Goal: Task Accomplishment & Management: Manage account settings

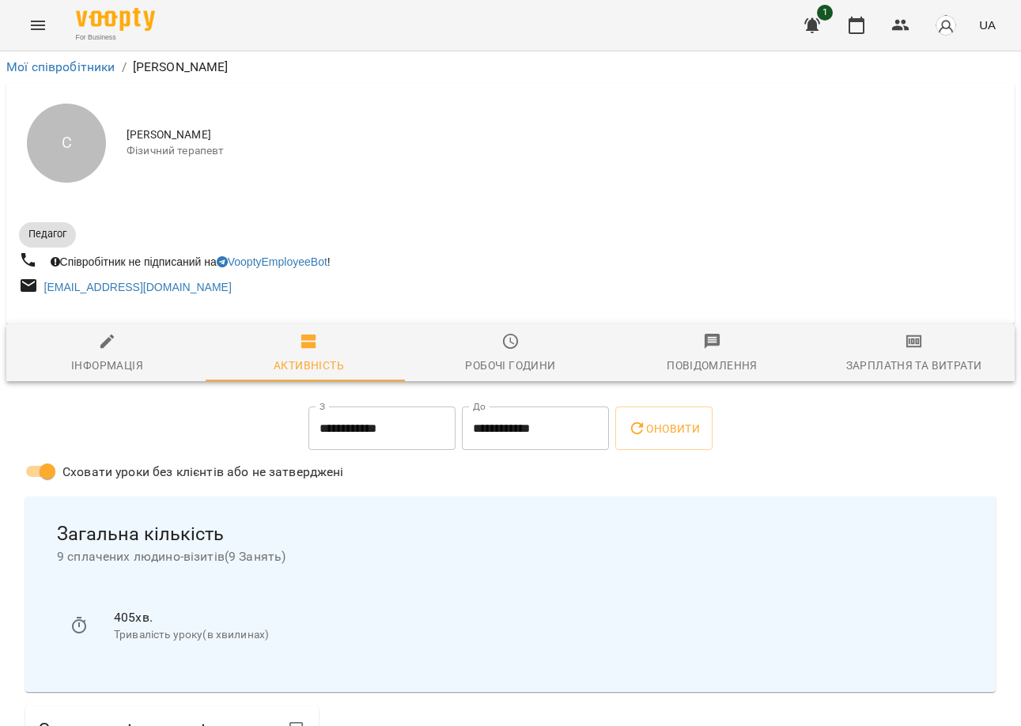
click at [48, 21] on button "Menu" at bounding box center [38, 25] width 38 height 38
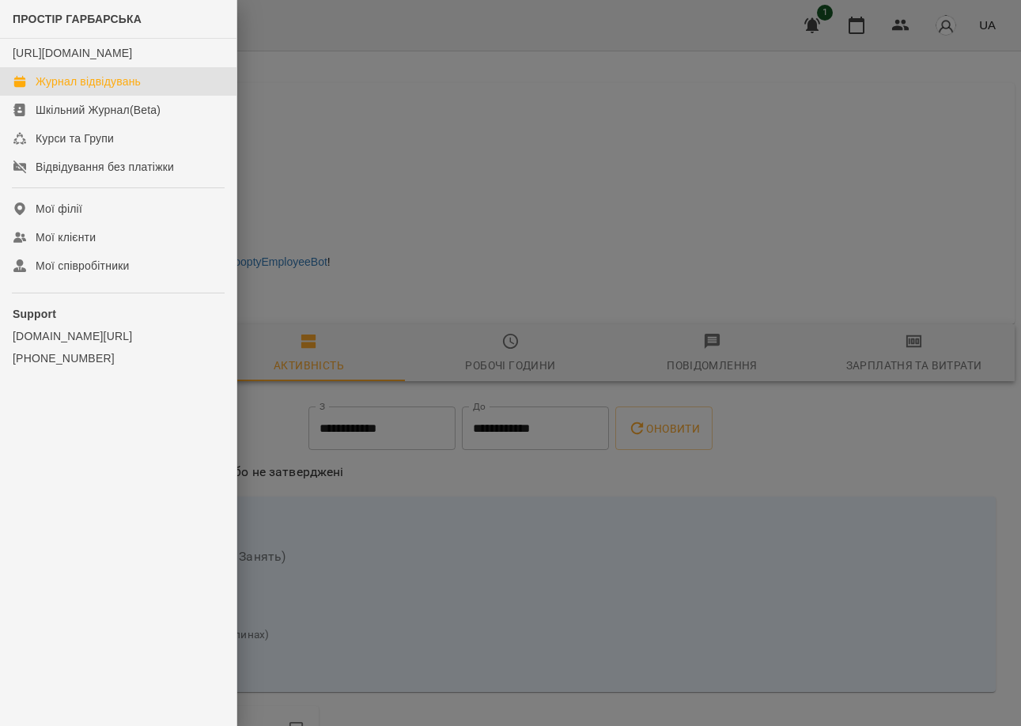
click at [126, 89] on div "Журнал відвідувань" at bounding box center [88, 82] width 105 height 16
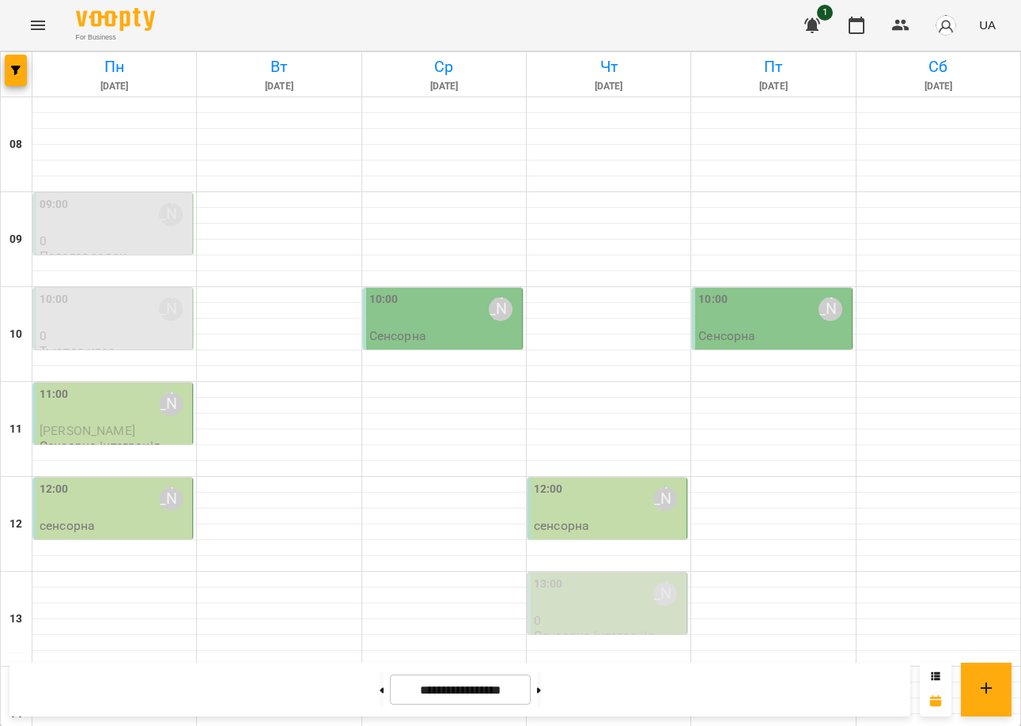
click at [87, 513] on div "12:00 [PERSON_NAME]" at bounding box center [115, 499] width 150 height 36
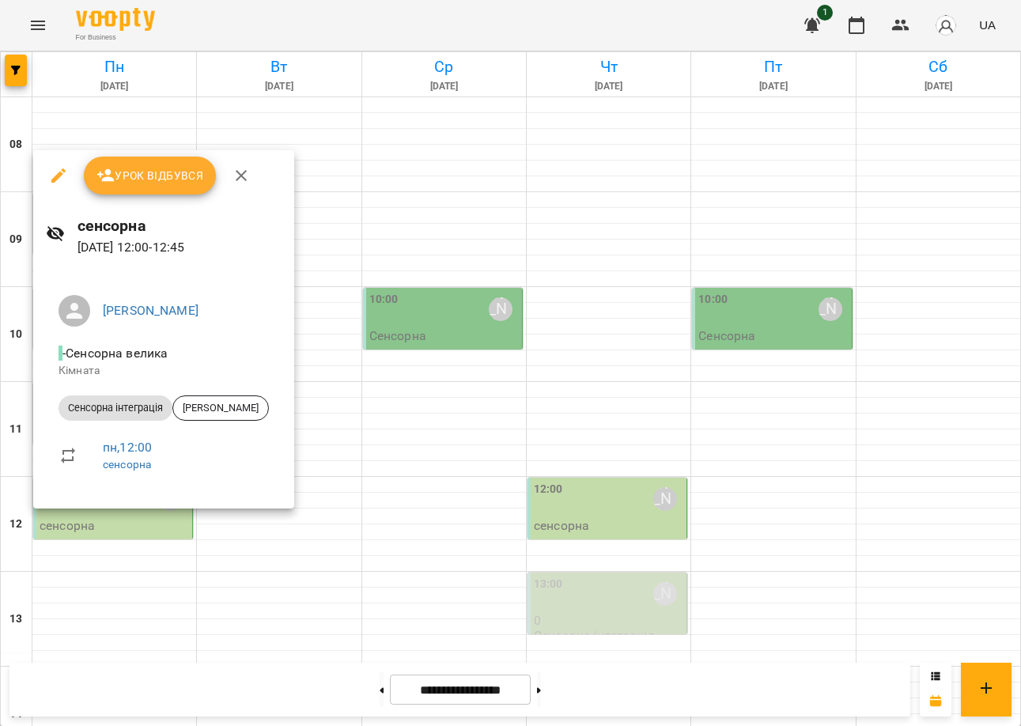
click at [236, 172] on icon "button" at bounding box center [241, 175] width 11 height 11
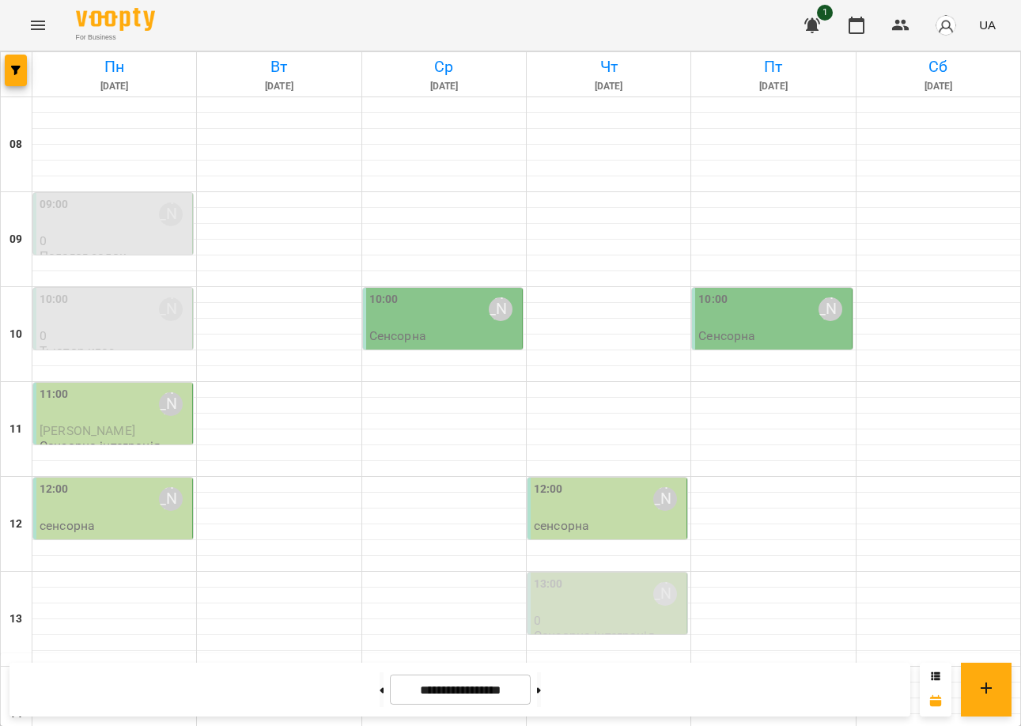
click at [594, 492] on div "12:00 [PERSON_NAME]" at bounding box center [609, 499] width 150 height 36
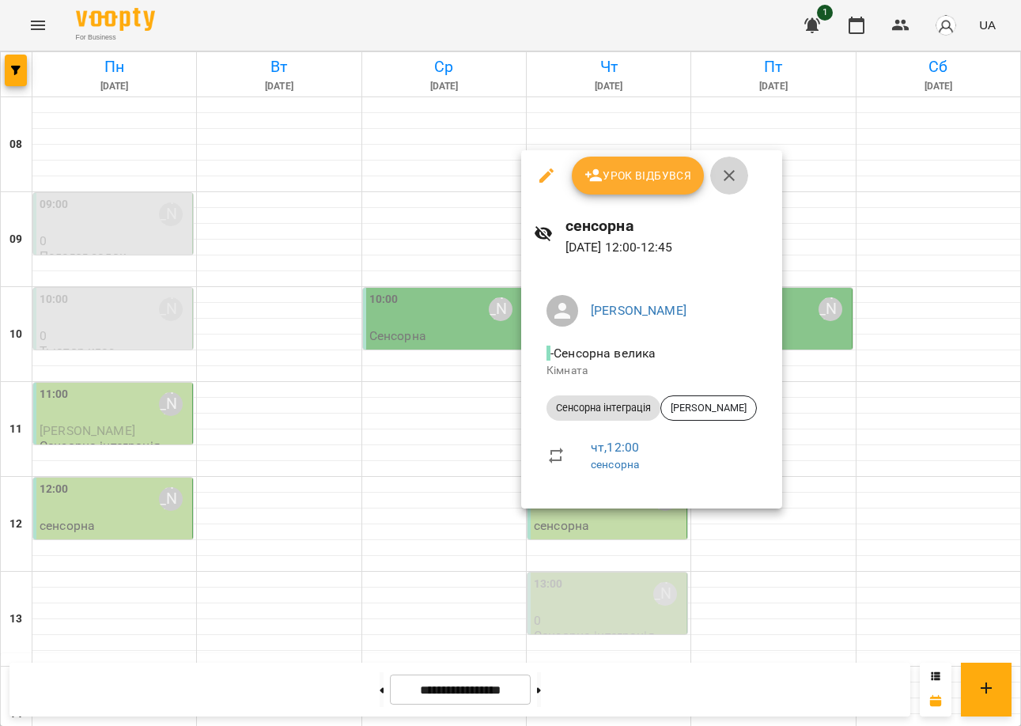
click at [731, 171] on icon "button" at bounding box center [729, 175] width 19 height 19
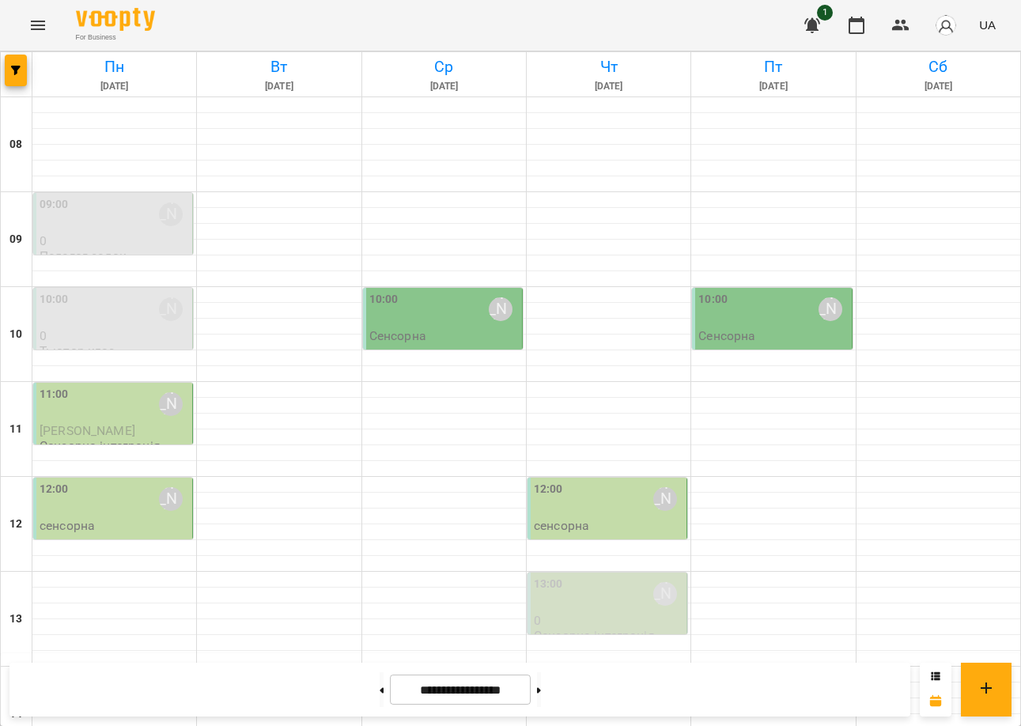
click at [148, 233] on div "09:00 Софія Куриляк" at bounding box center [115, 214] width 150 height 36
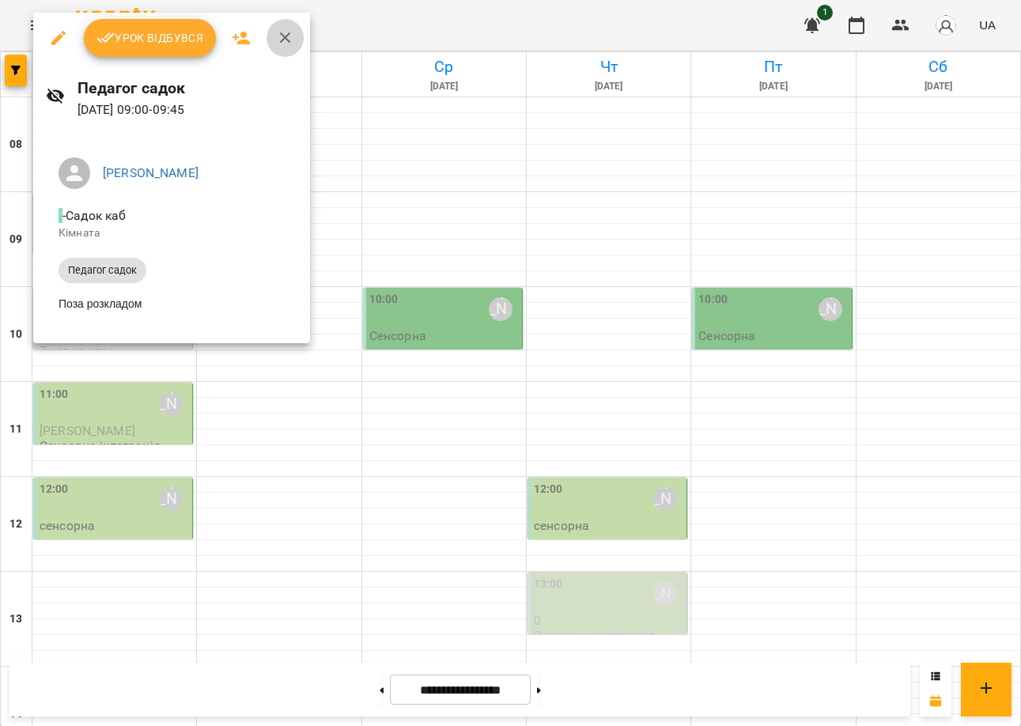
click at [286, 30] on icon "button" at bounding box center [285, 37] width 19 height 19
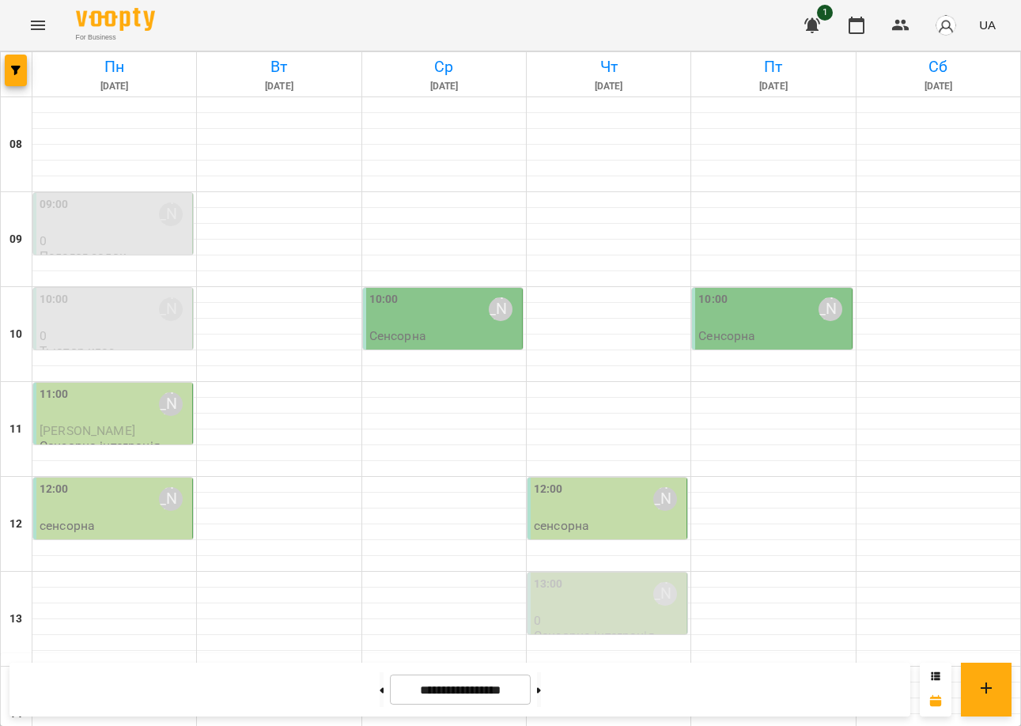
click at [94, 346] on p "Тьютор клас" at bounding box center [78, 350] width 76 height 13
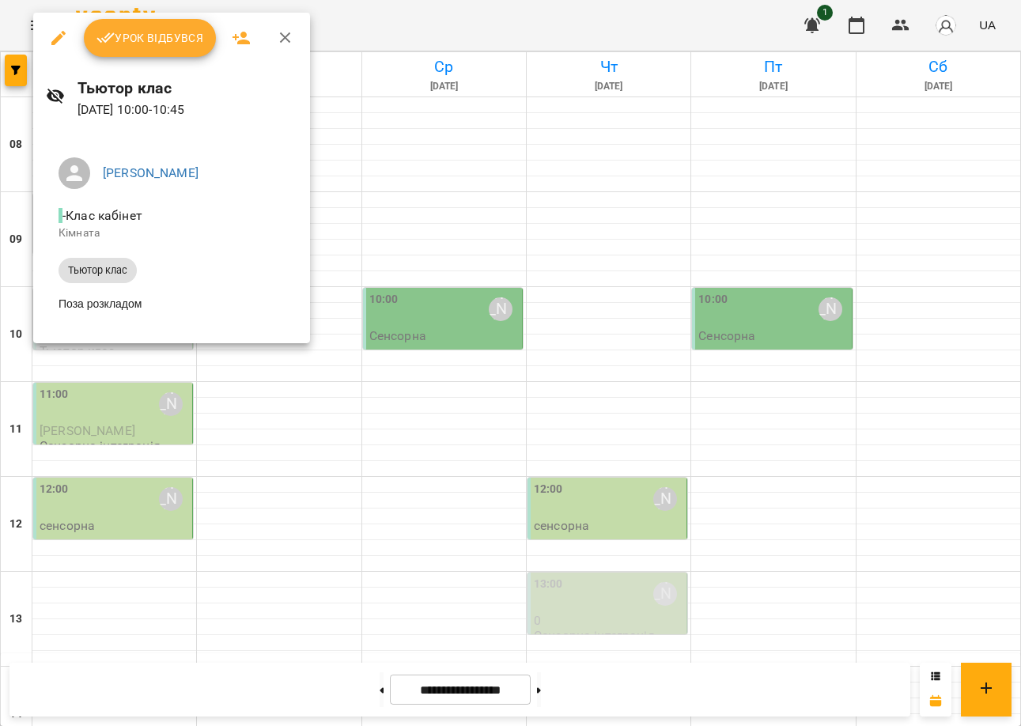
click at [292, 31] on icon "button" at bounding box center [285, 37] width 19 height 19
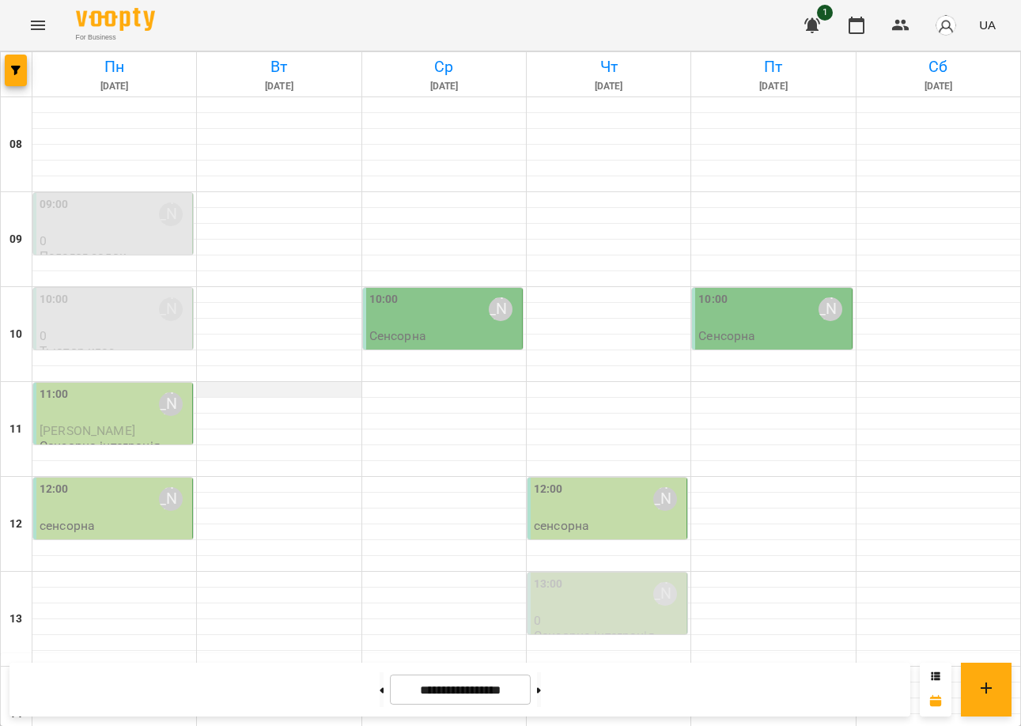
scroll to position [554, 0]
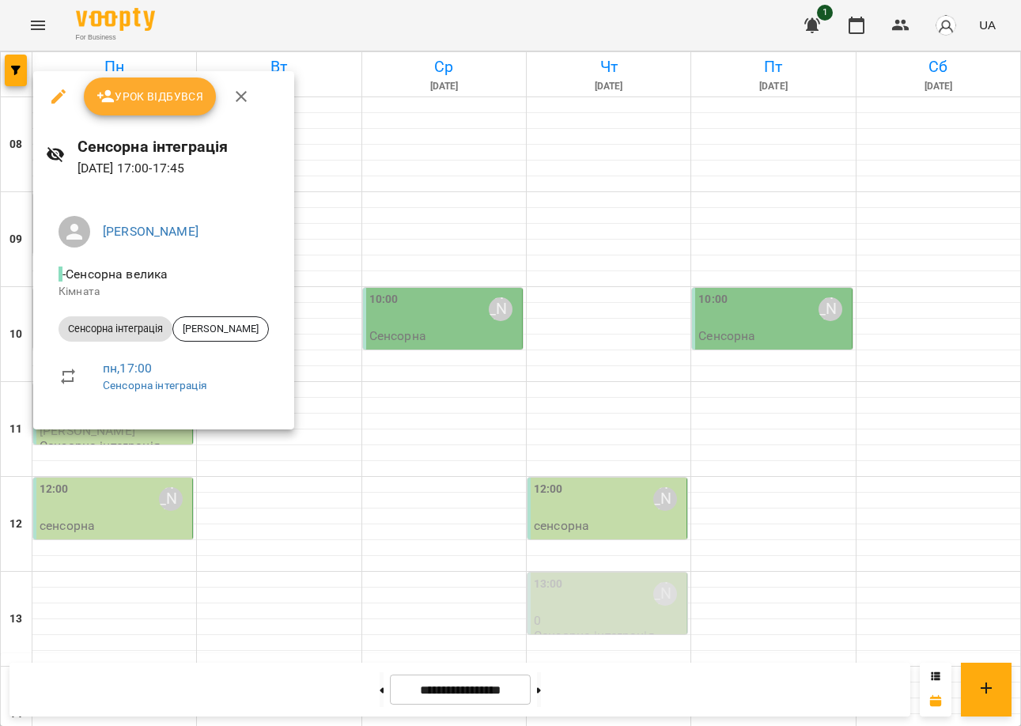
click at [236, 85] on button "button" at bounding box center [241, 97] width 38 height 38
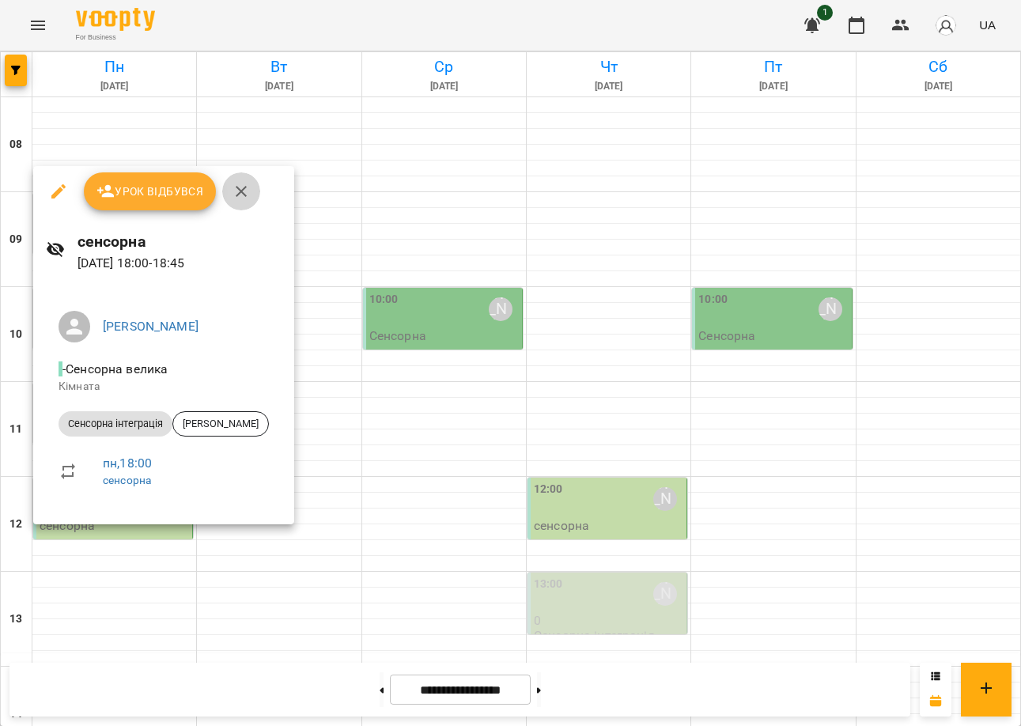
click at [240, 198] on icon "button" at bounding box center [241, 191] width 19 height 19
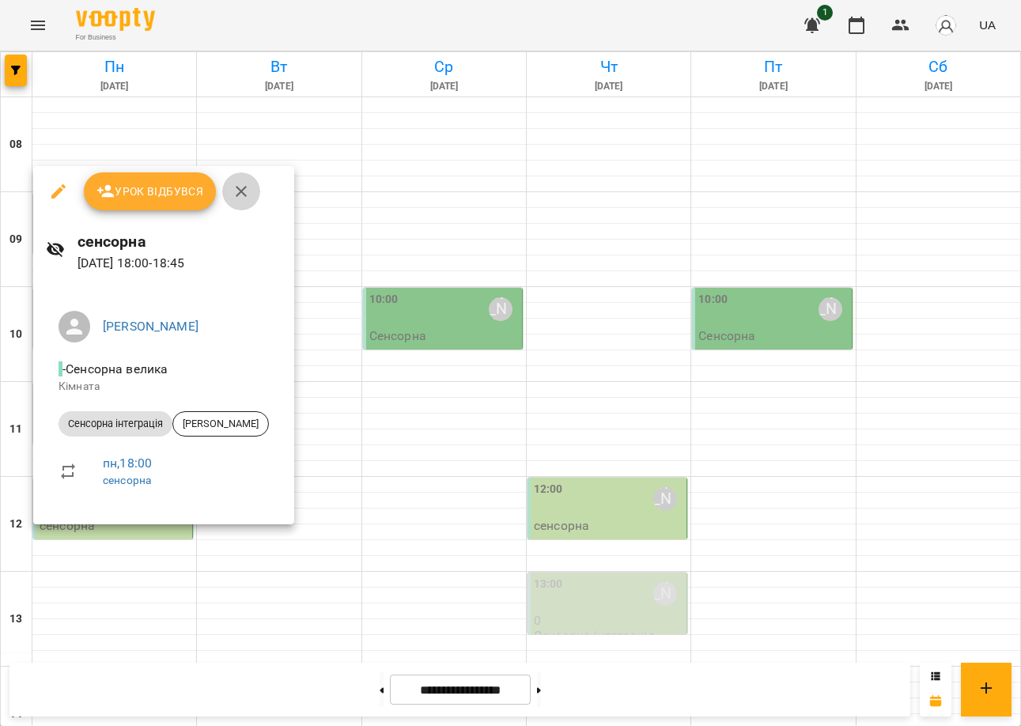
click at [239, 199] on icon "button" at bounding box center [241, 191] width 19 height 19
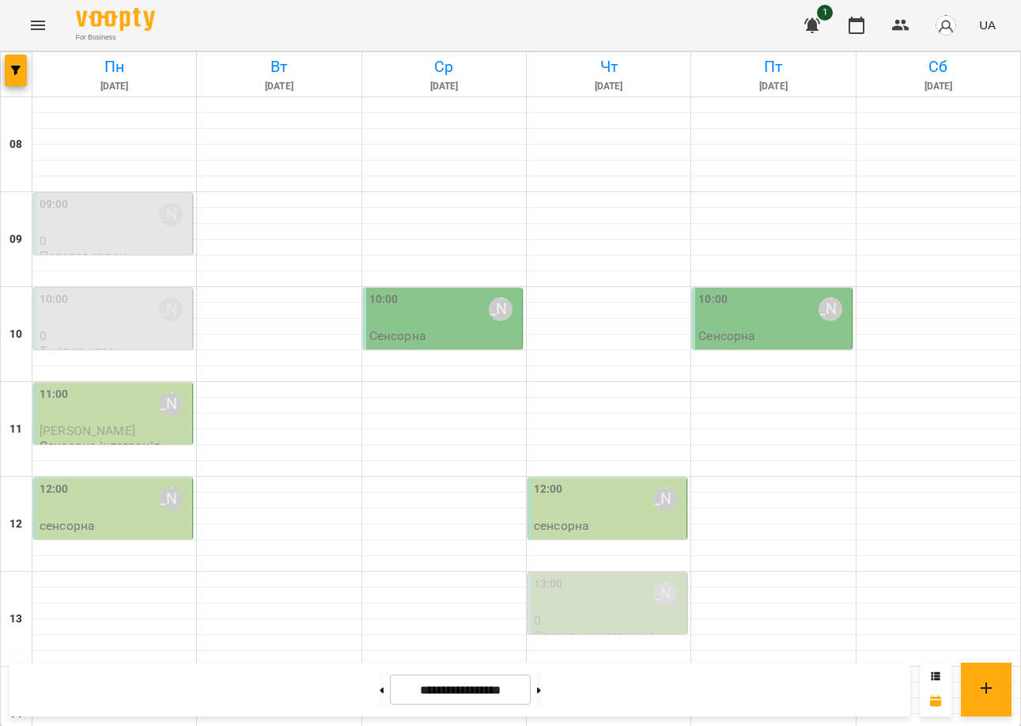
scroll to position [28, 0]
click at [541, 694] on button at bounding box center [539, 689] width 4 height 35
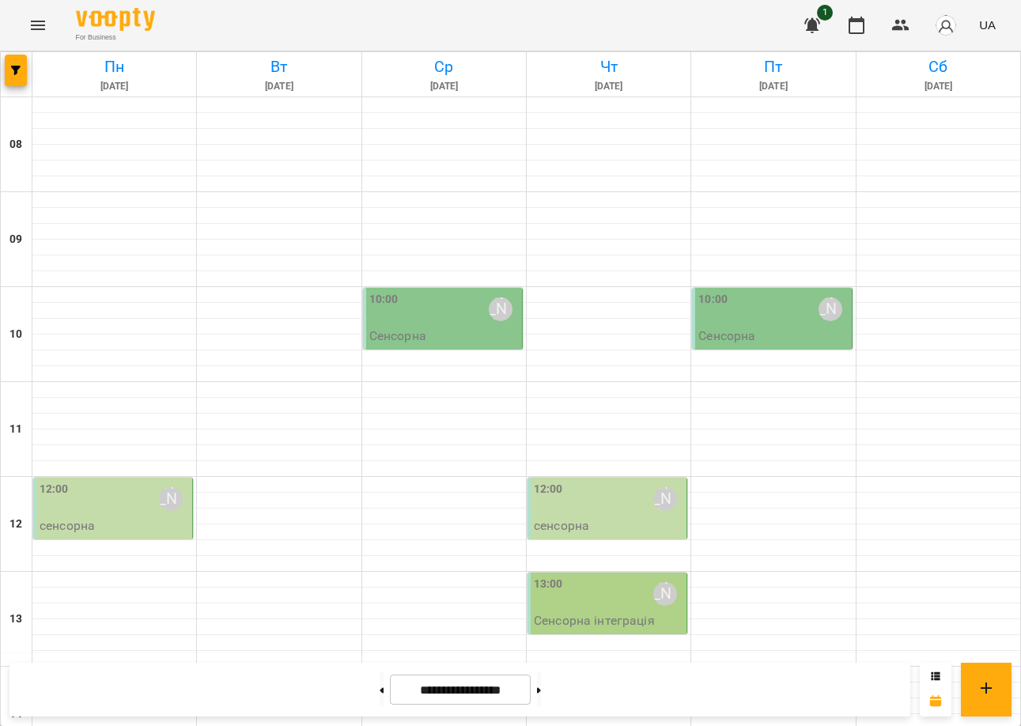
scroll to position [581, 0]
click at [380, 692] on icon at bounding box center [382, 690] width 4 height 6
type input "**********"
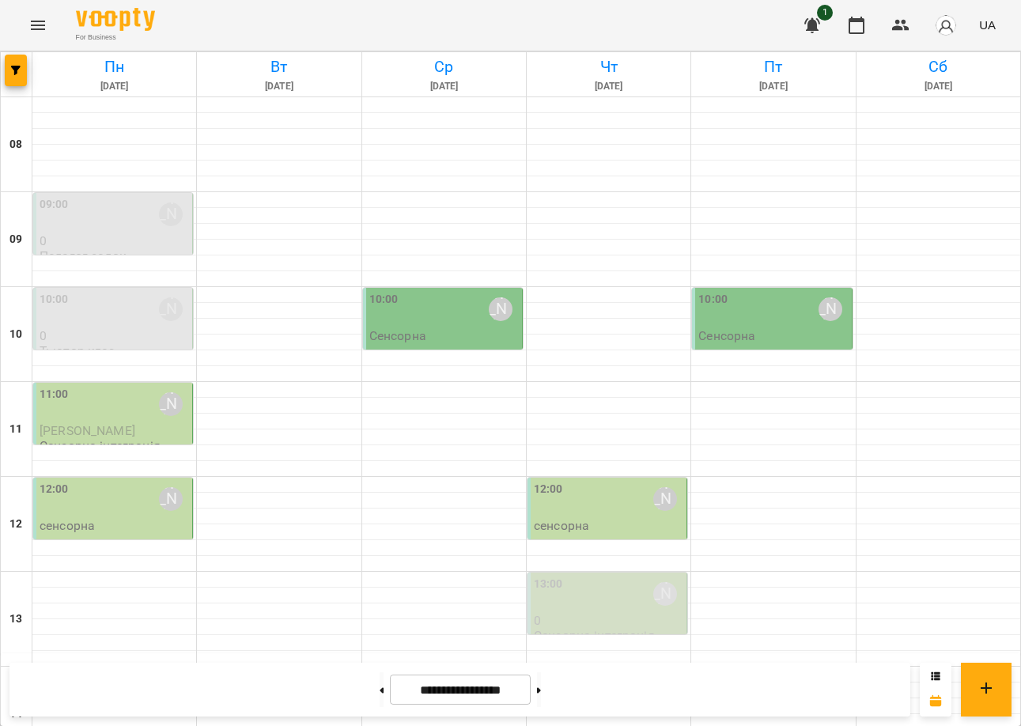
scroll to position [0, 0]
click at [136, 481] on div "12:00 [PERSON_NAME]" at bounding box center [115, 499] width 150 height 36
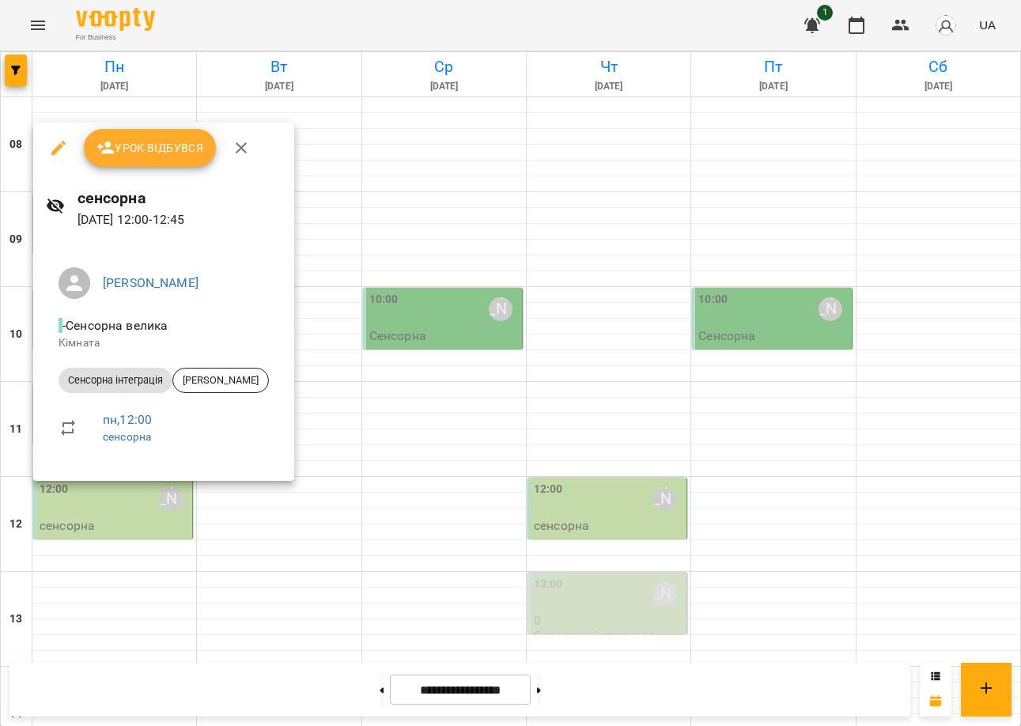
click at [403, 167] on div at bounding box center [510, 363] width 1021 height 726
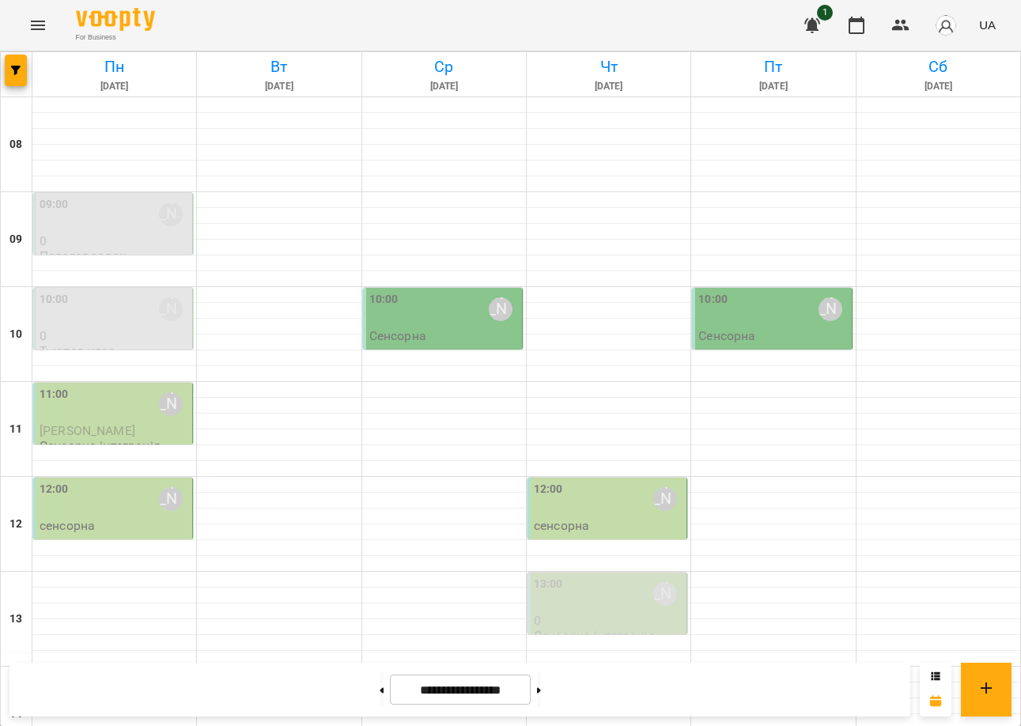
click at [131, 485] on div "12:00 [PERSON_NAME]" at bounding box center [115, 499] width 150 height 36
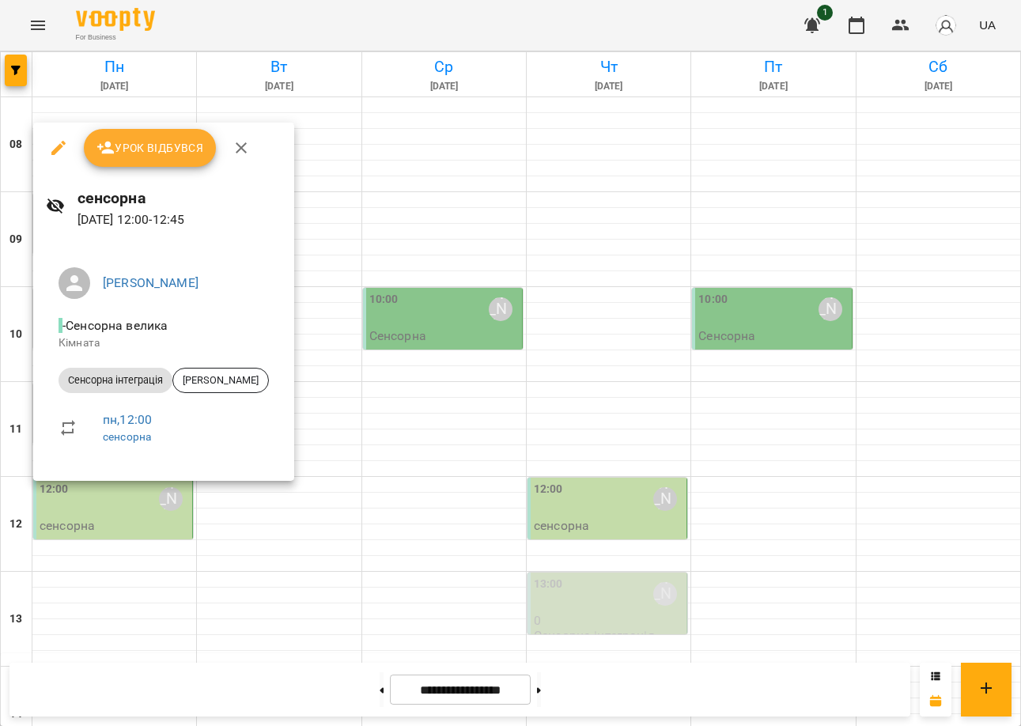
click at [155, 570] on div at bounding box center [510, 363] width 1021 height 726
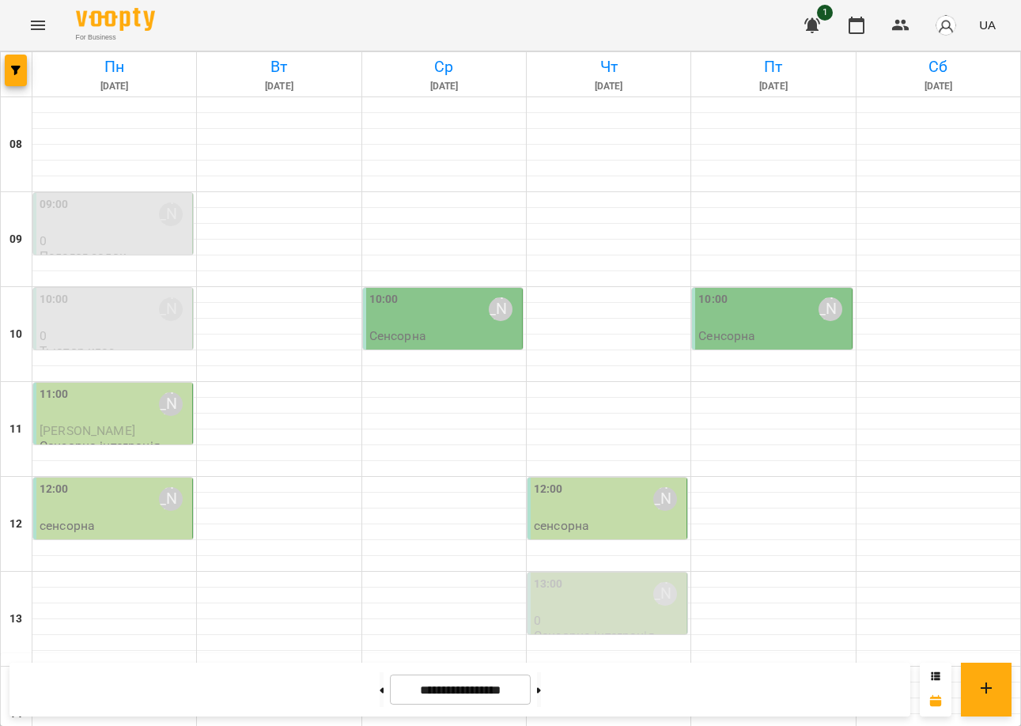
scroll to position [502, 0]
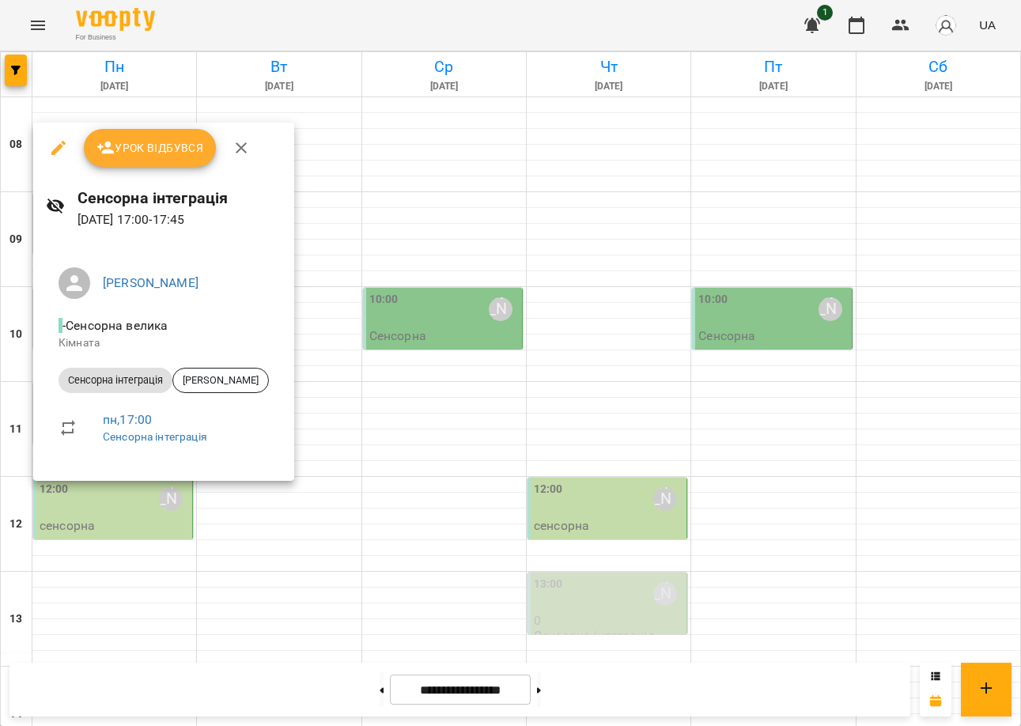
click at [233, 565] on div at bounding box center [510, 363] width 1021 height 726
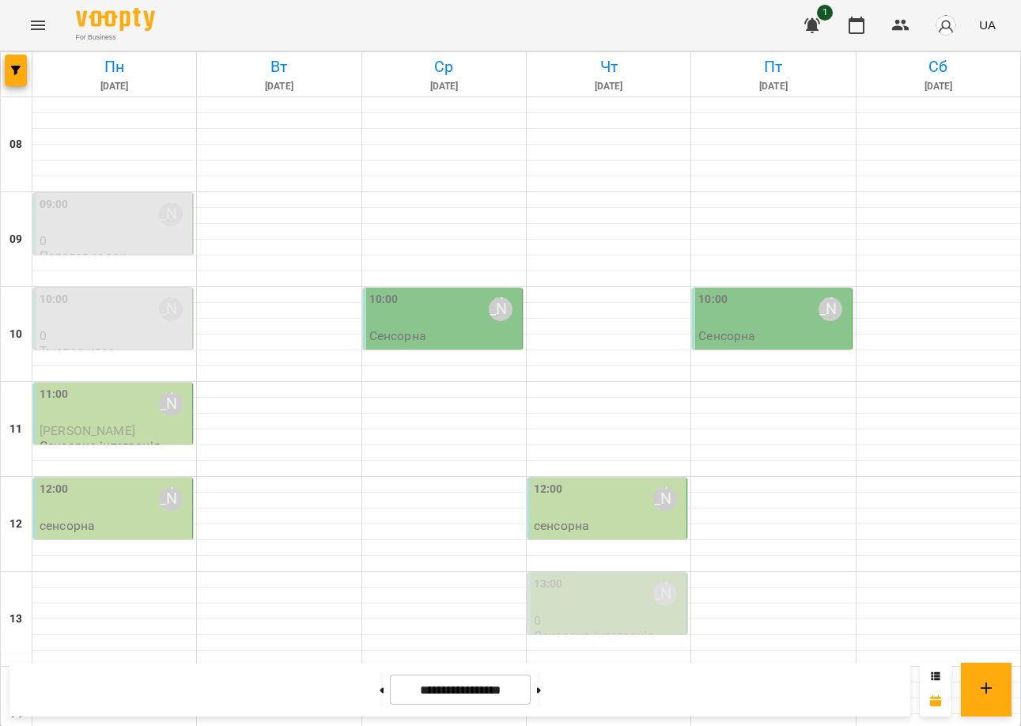
scroll to position [107, 0]
click at [586, 481] on div "12:00 [PERSON_NAME]" at bounding box center [609, 507] width 150 height 52
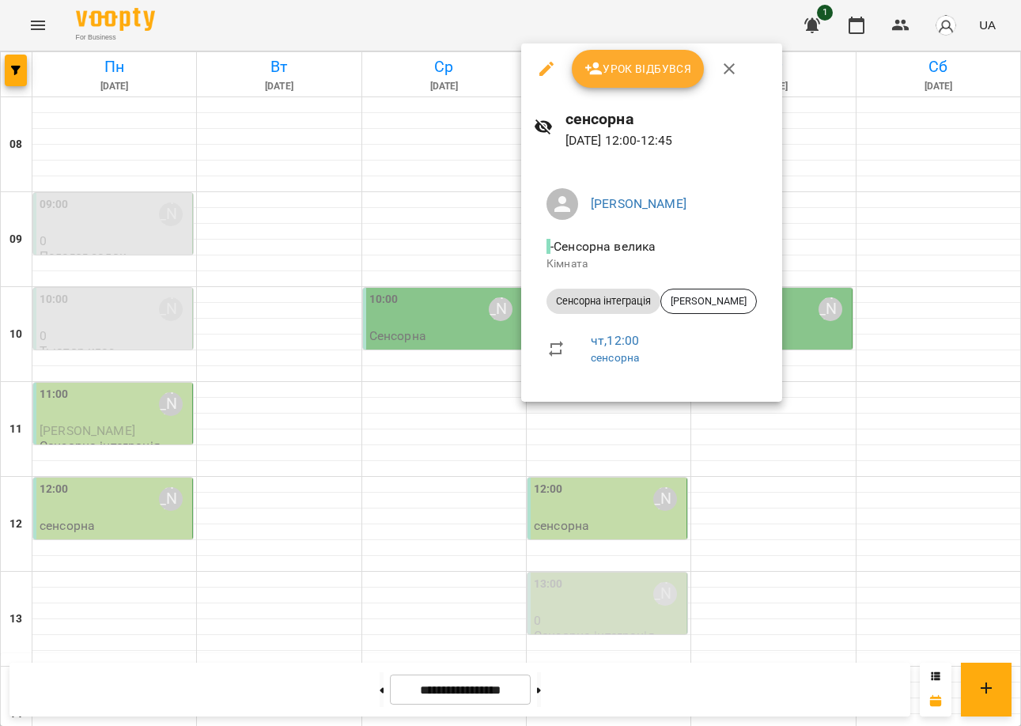
click at [442, 492] on div at bounding box center [510, 363] width 1021 height 726
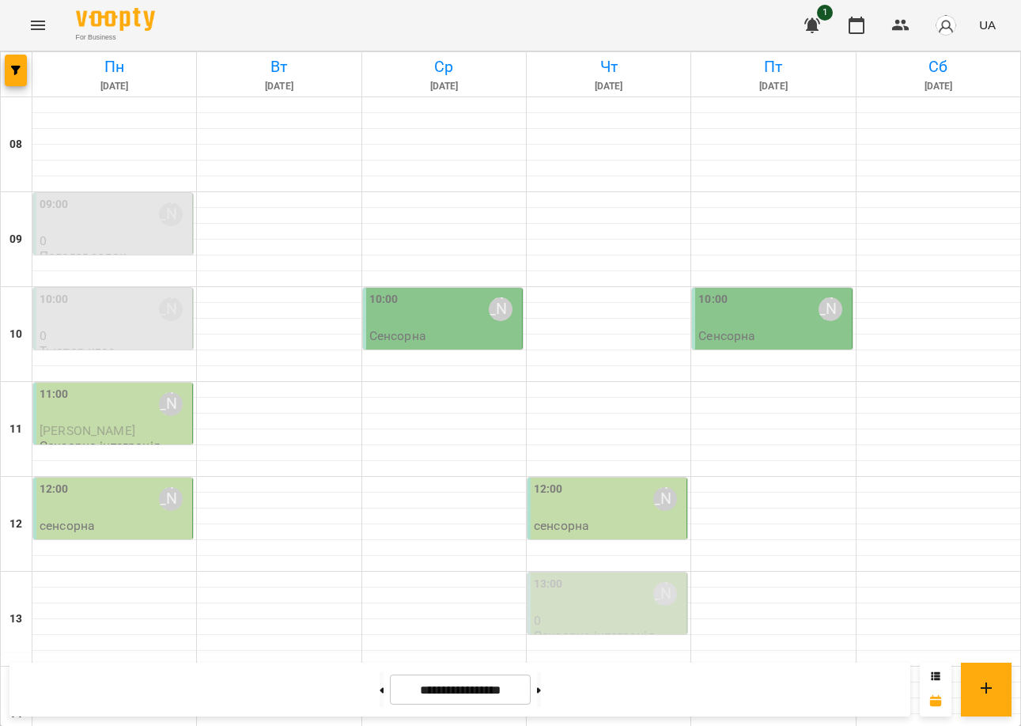
scroll to position [581, 0]
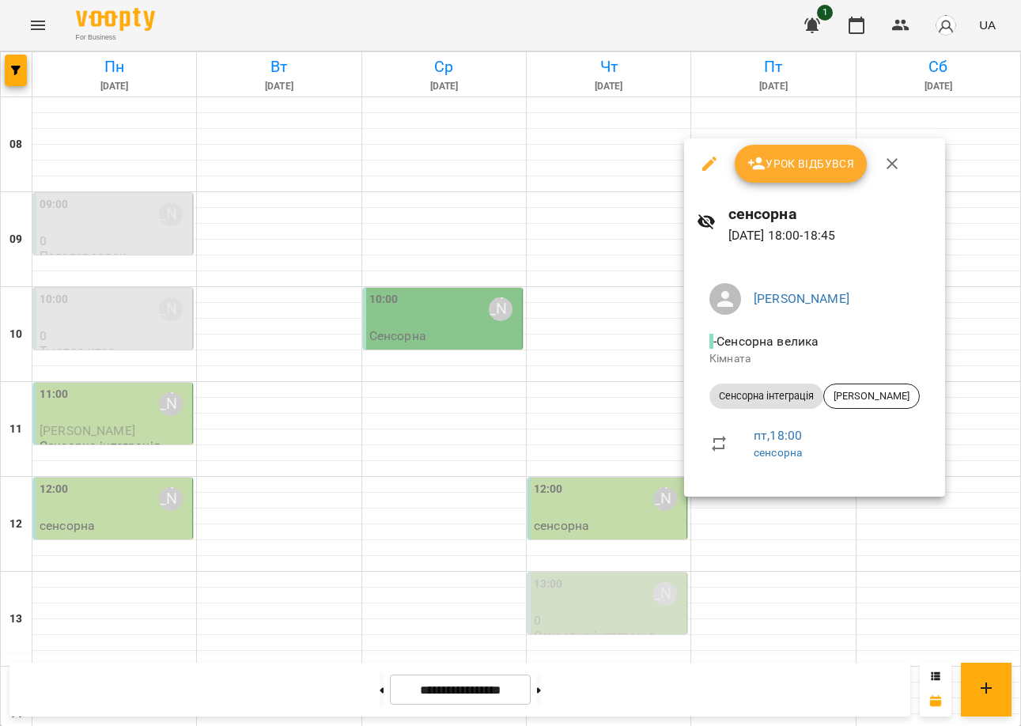
click at [509, 494] on div at bounding box center [510, 363] width 1021 height 726
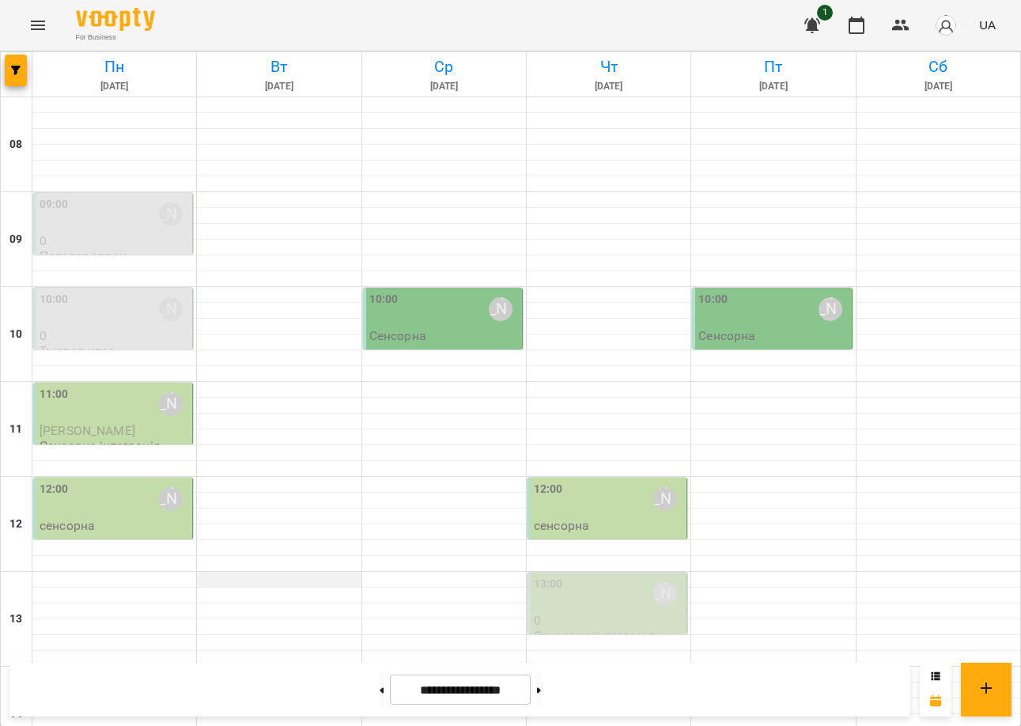
scroll to position [0, 0]
